Goal: Navigation & Orientation: Find specific page/section

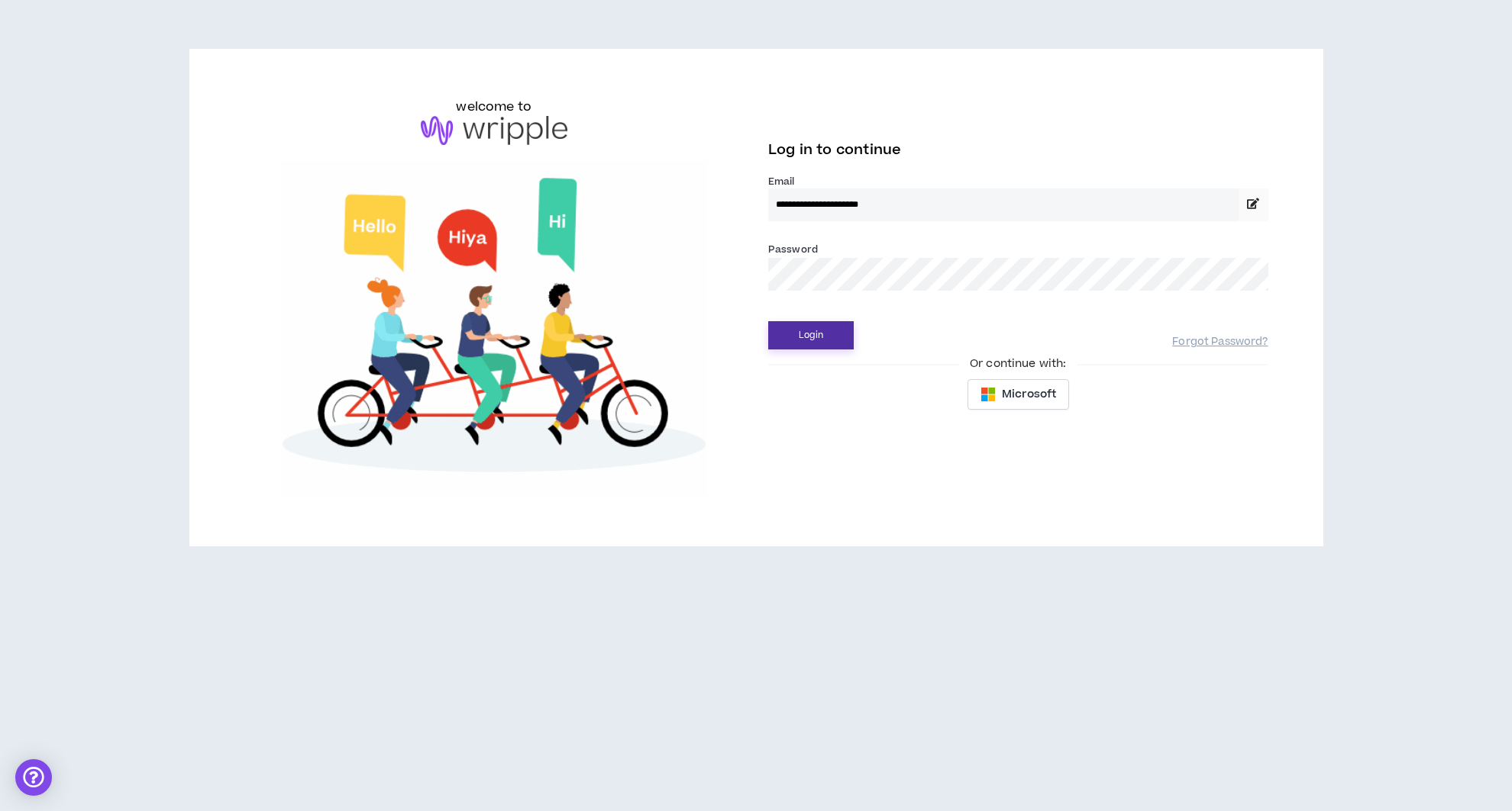
click at [790, 334] on button "Login" at bounding box center [810, 335] width 85 height 28
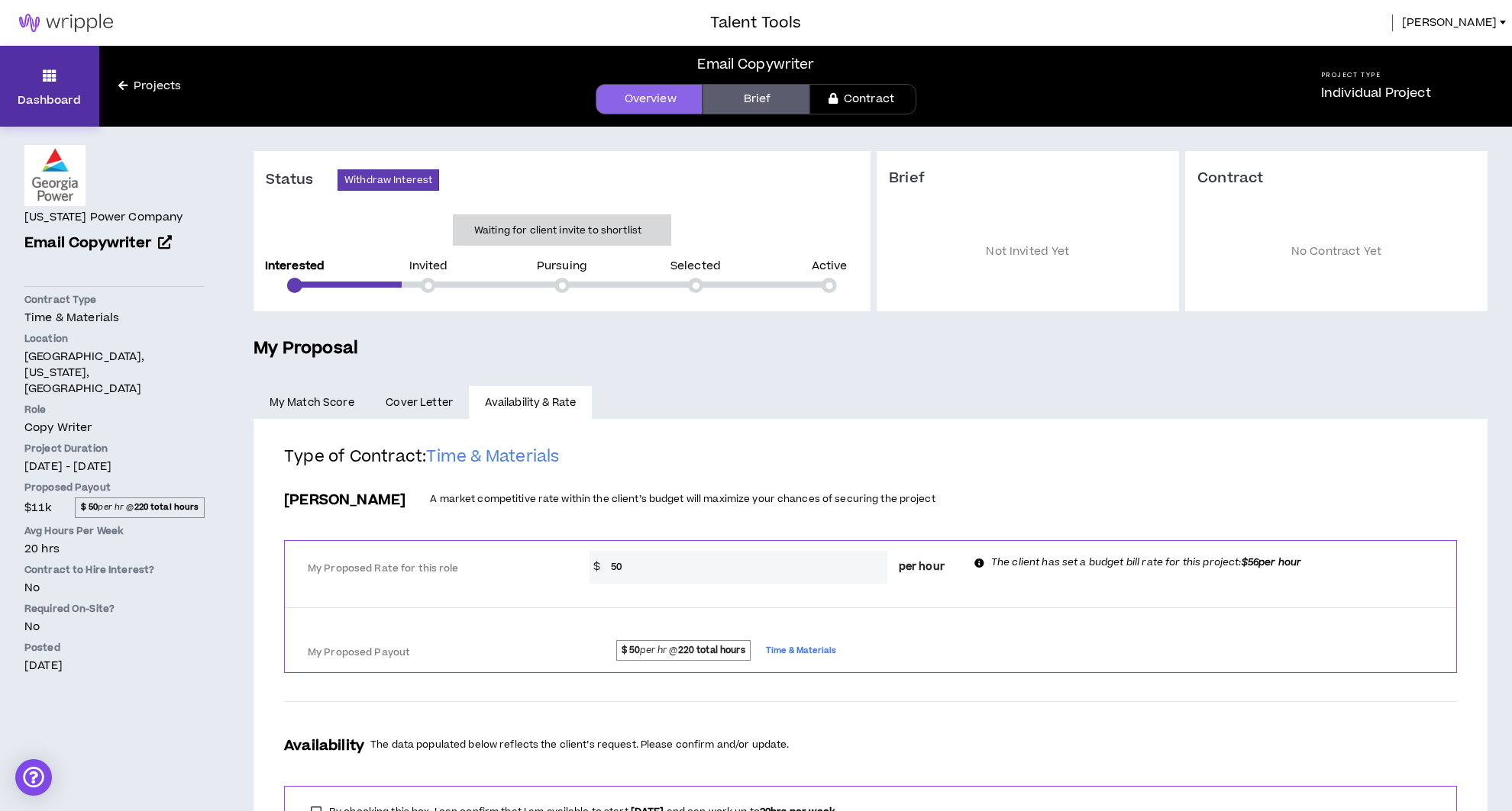
click at [55, 82] on icon at bounding box center [49, 75] width 14 height 21
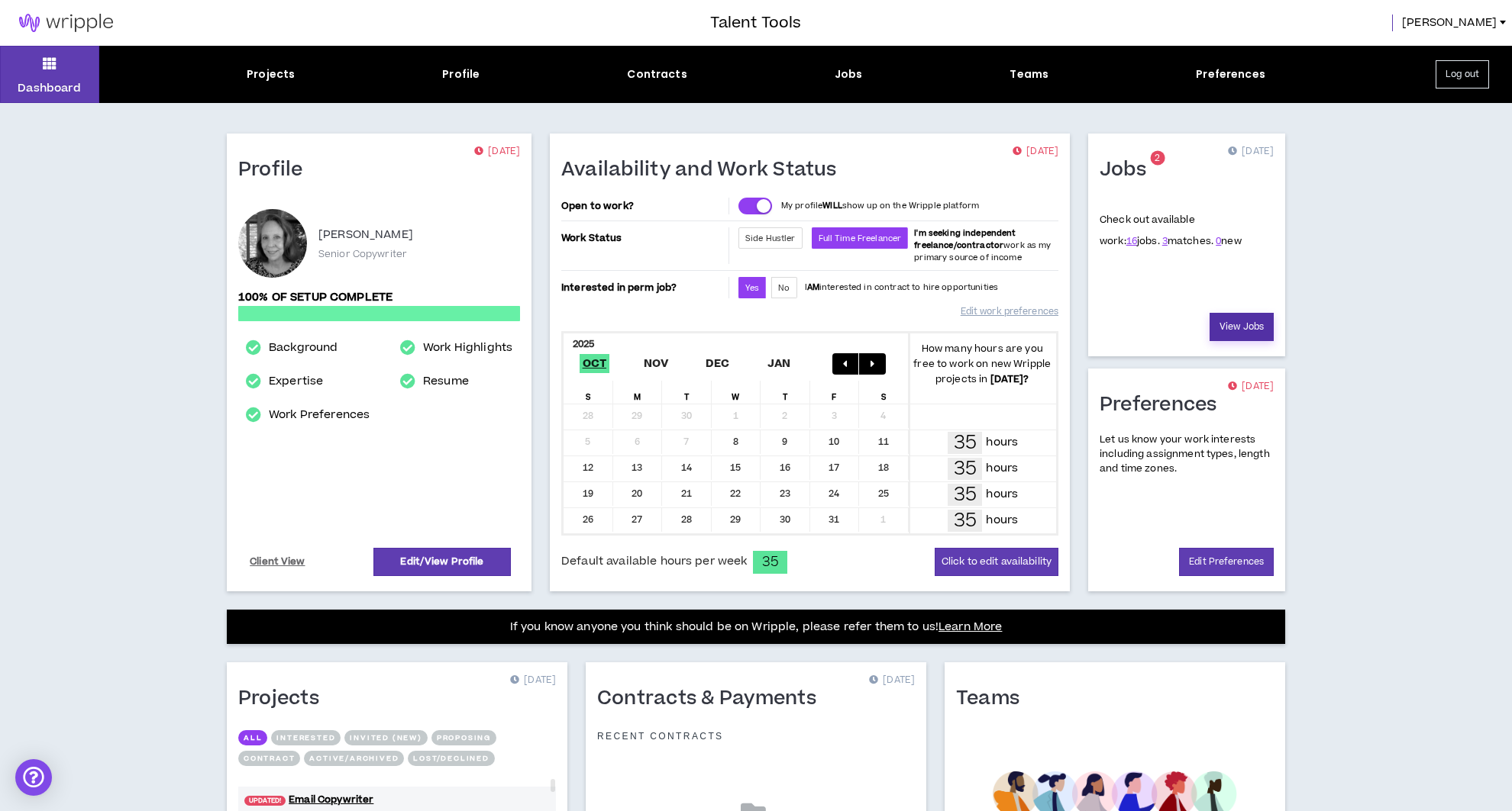
click at [1241, 319] on link "View Jobs" at bounding box center [1241, 326] width 64 height 28
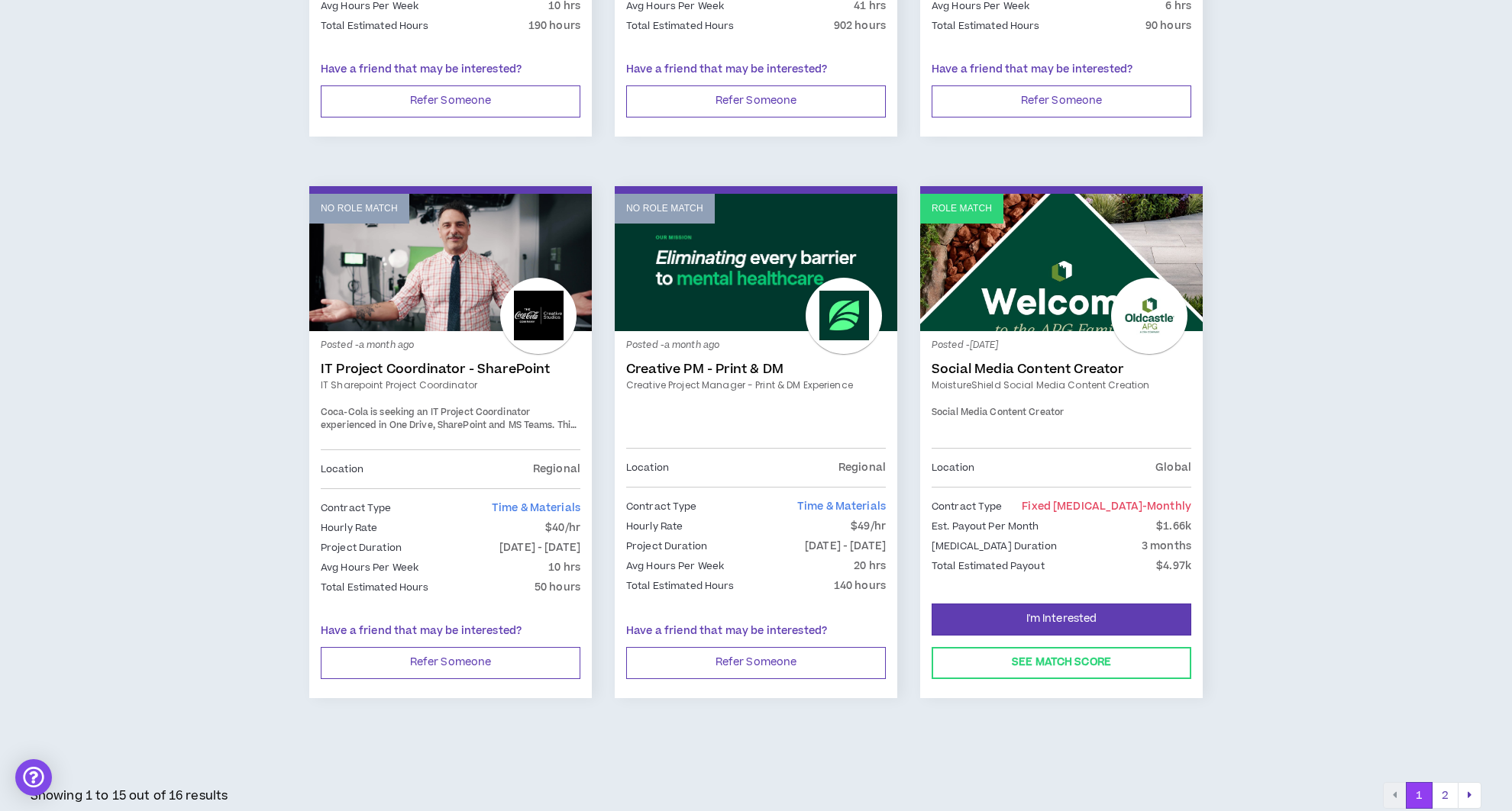
scroll to position [2358, 0]
